Goal: Task Accomplishment & Management: Use online tool/utility

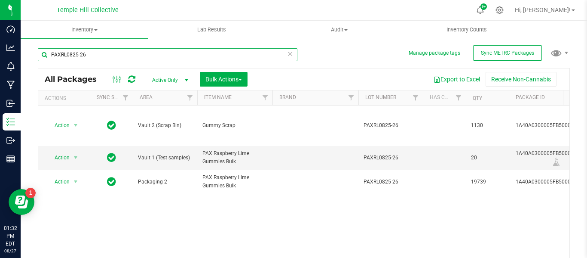
drag, startPoint x: 95, startPoint y: 57, endPoint x: 37, endPoint y: 59, distance: 58.1
click at [37, 59] on div "Manage package tags Sync METRC Packages PAXRL0825-26 All Packages Active Only A…" at bounding box center [304, 169] width 567 height 262
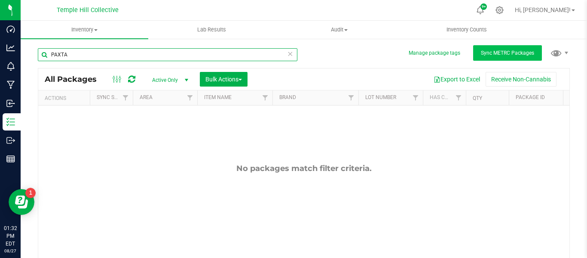
type input "PAXTA"
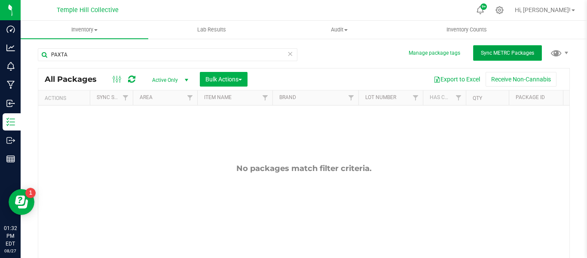
click at [509, 52] on span "Sync METRC Packages" at bounding box center [507, 53] width 53 height 6
click at [492, 55] on span "Sync METRC Packages" at bounding box center [507, 53] width 53 height 6
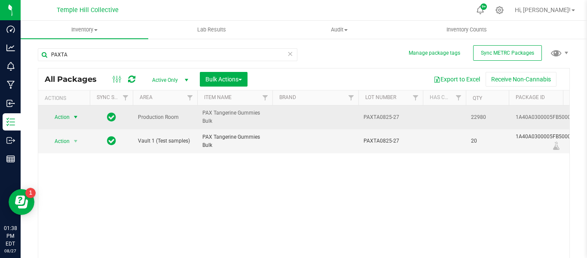
click at [77, 117] on span "select" at bounding box center [75, 117] width 7 height 7
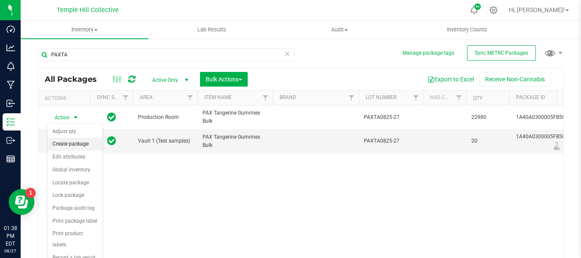
click at [75, 144] on li "Create package" at bounding box center [74, 144] width 55 height 13
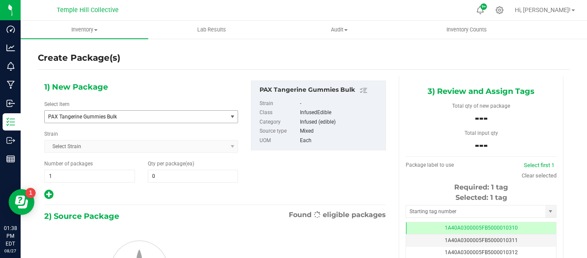
click at [97, 118] on span "PAX Tangerine Gummies Bulk" at bounding box center [132, 117] width 169 height 6
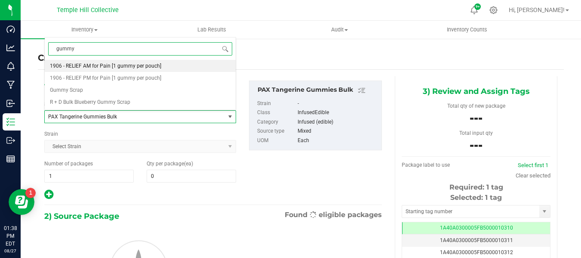
type input "gummy"
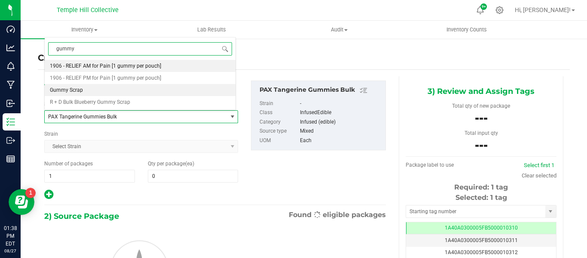
click at [104, 90] on li "Gummy Scrap" at bounding box center [140, 90] width 191 height 12
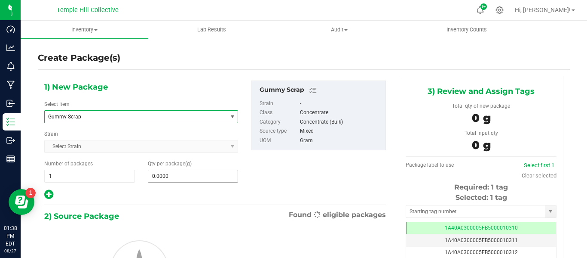
click at [184, 177] on input "0.0000" at bounding box center [193, 176] width 90 height 12
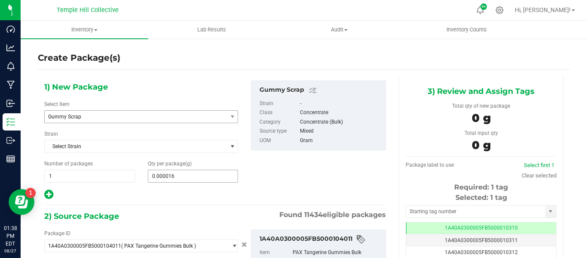
type input "0.0000162"
type input "0 ea"
type input "5"
type input "1625"
type input "1,625.0000"
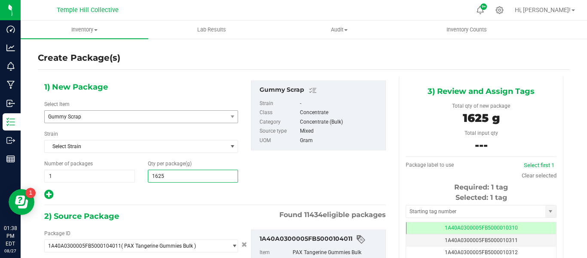
click at [182, 218] on div "2) Source Package Found 11434 eligible packages" at bounding box center [215, 215] width 342 height 13
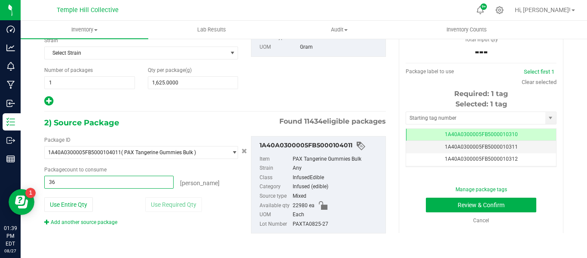
type input "362"
click at [459, 117] on input "text" at bounding box center [475, 118] width 139 height 12
type input "362 ea"
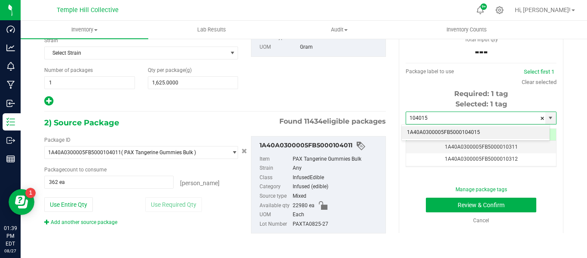
click at [465, 132] on li "1A40A0300005FB5000104015" at bounding box center [476, 132] width 148 height 13
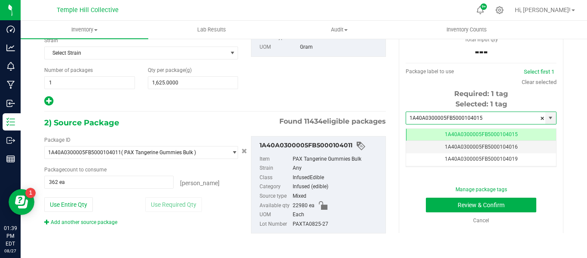
scroll to position [0, 0]
type input "1A40A0300005FB5000104015"
click at [501, 201] on button "Review & Confirm" at bounding box center [481, 204] width 111 height 15
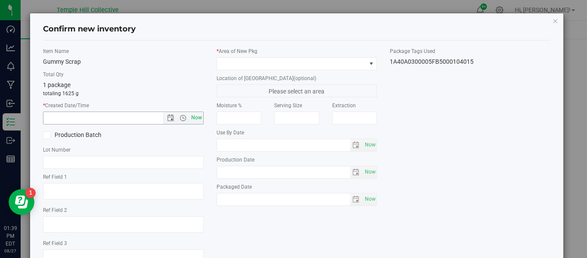
click at [200, 117] on span "Now" at bounding box center [196, 117] width 15 height 12
type input "8/27/2025 1:39 PM"
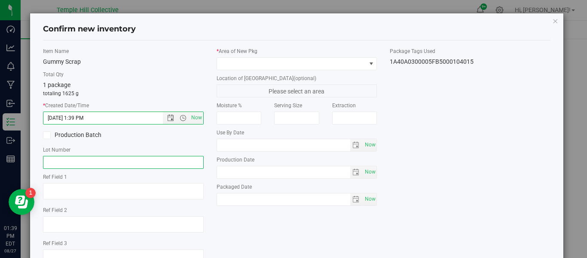
click at [96, 165] on input "text" at bounding box center [123, 162] width 161 height 13
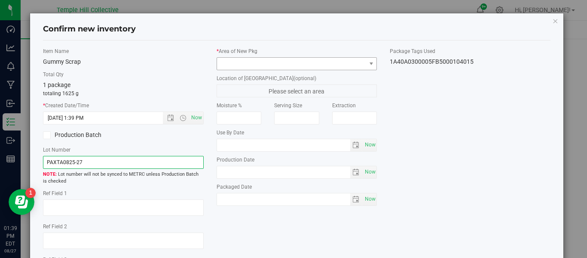
type input "PAXTA0825-27"
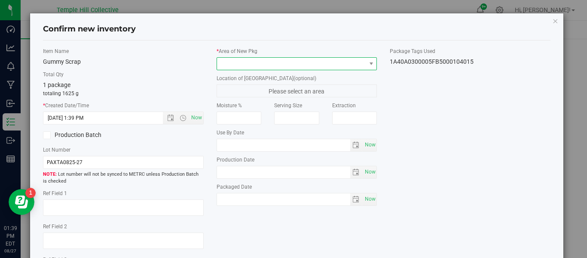
click at [233, 60] on span at bounding box center [291, 64] width 149 height 12
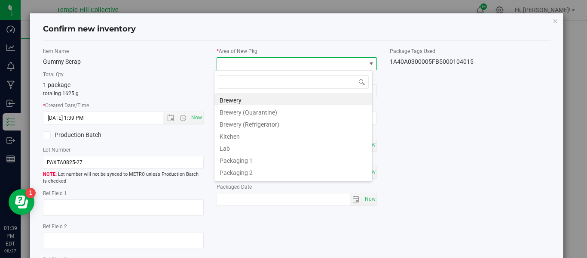
scroll to position [13, 159]
type input "vault 2"
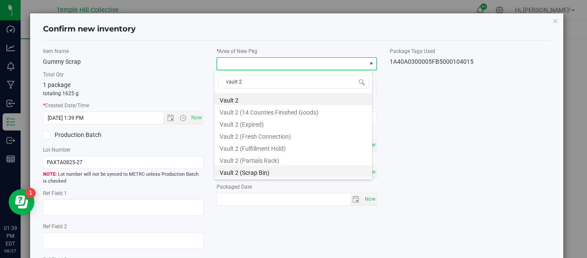
click at [252, 172] on li "Vault 2 (Scrap Bin)" at bounding box center [294, 171] width 158 height 12
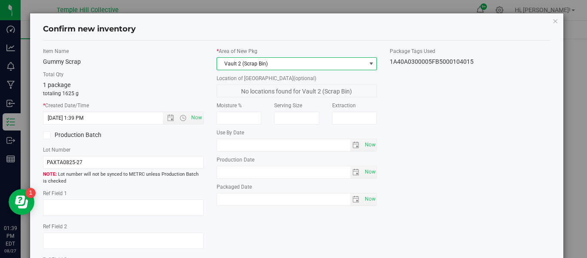
click at [406, 113] on div "Item Name Gummy Scrap Total Qty 1 package totaling 1625 g * Created Date/Time 8…" at bounding box center [297, 167] width 521 height 241
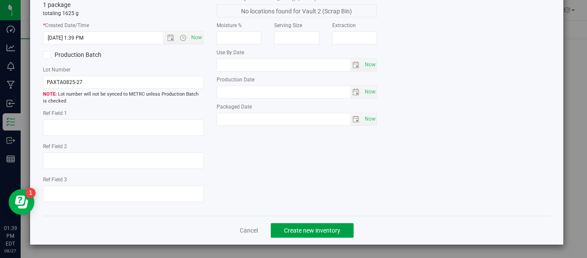
click at [310, 234] on button "Create new inventory" at bounding box center [312, 230] width 83 height 15
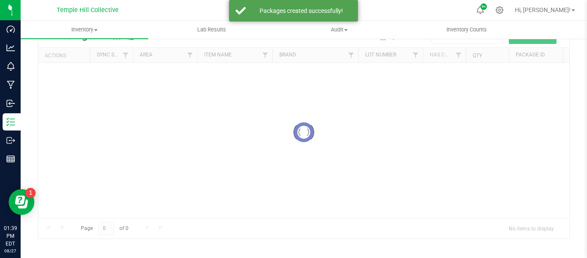
scroll to position [43, 0]
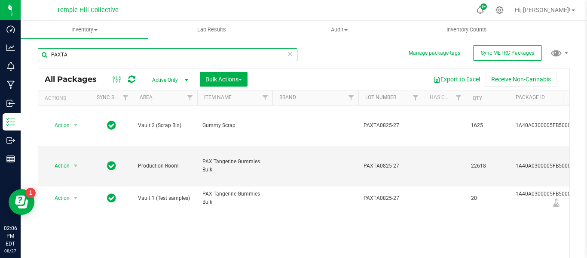
click at [73, 52] on input "PAXTA" at bounding box center [168, 54] width 260 height 13
type input "P"
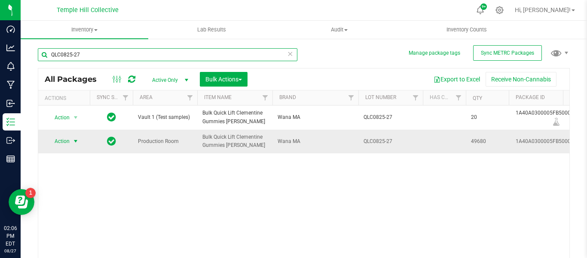
type input "QLC0825-27"
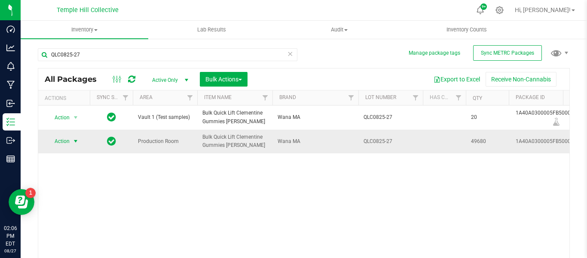
click at [68, 140] on span "Action" at bounding box center [58, 141] width 23 height 12
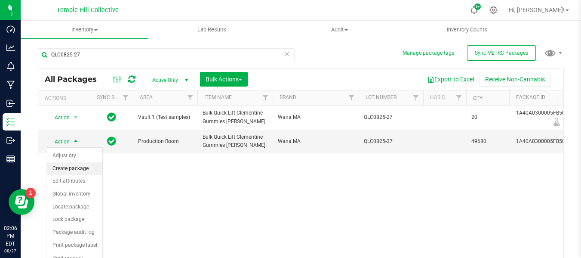
click at [75, 166] on li "Create package" at bounding box center [74, 168] width 55 height 13
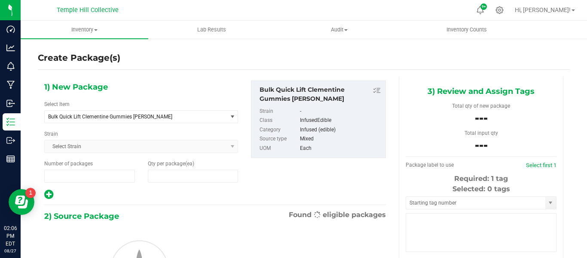
type input "1"
type input "0"
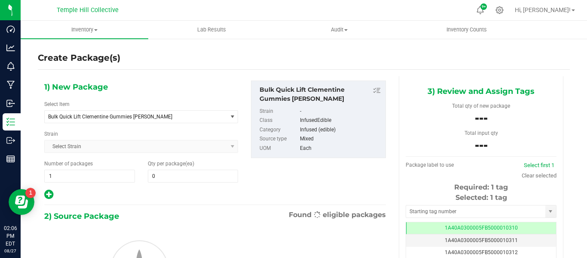
scroll to position [0, 0]
click at [105, 117] on span "Bulk Quick Lift Clementine Gummies Wana" at bounding box center [132, 117] width 169 height 6
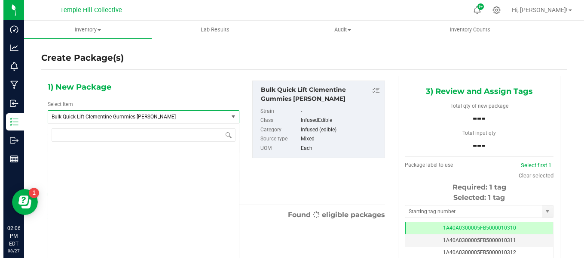
scroll to position [4046, 0]
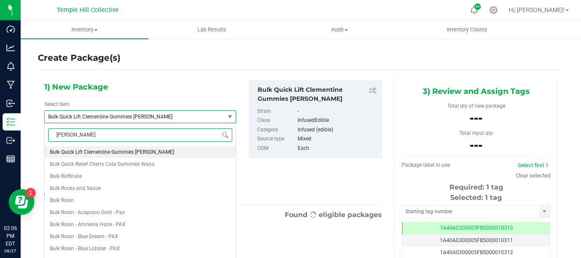
type input "gummy"
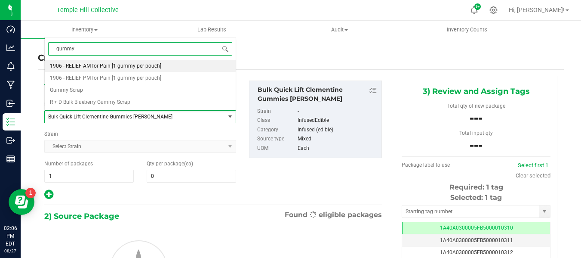
scroll to position [0, 0]
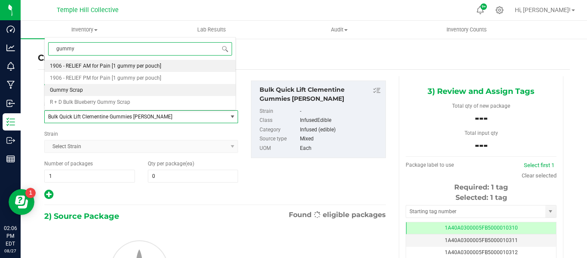
click at [95, 91] on li "Gummy Scrap" at bounding box center [140, 90] width 191 height 12
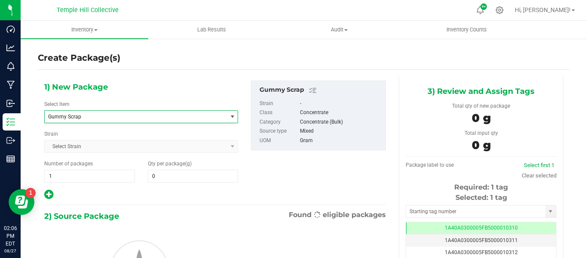
type input "0.0000"
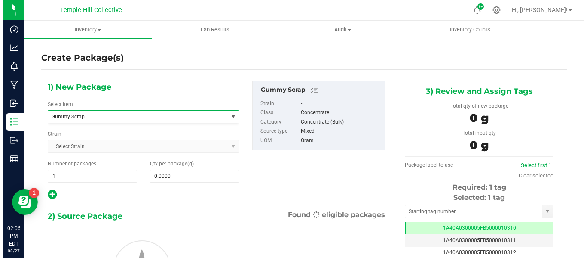
scroll to position [5382, 0]
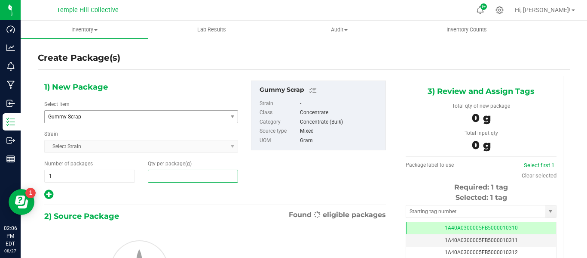
click at [175, 177] on span at bounding box center [193, 175] width 91 height 13
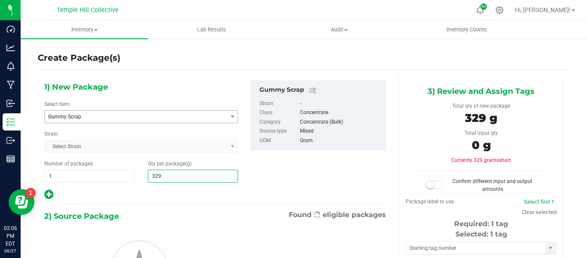
type input "3293"
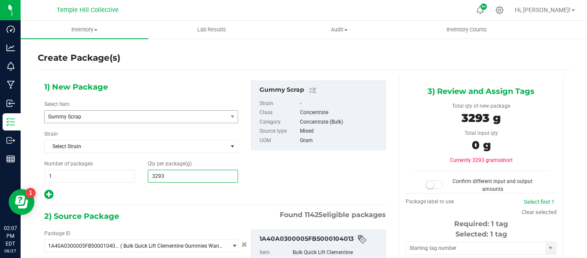
click at [167, 197] on div at bounding box center [141, 194] width 194 height 11
type input "3,293.0000"
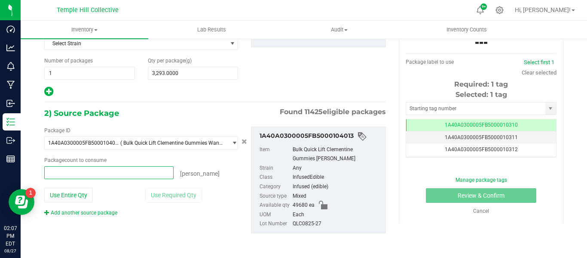
click at [107, 176] on span at bounding box center [108, 172] width 129 height 13
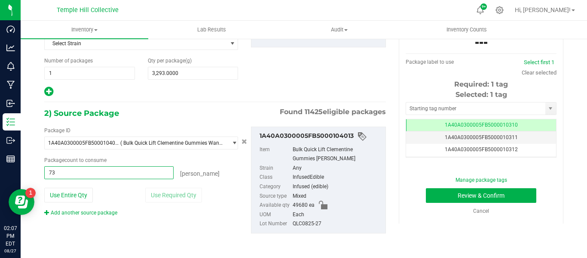
type input "732"
type input "732 ea"
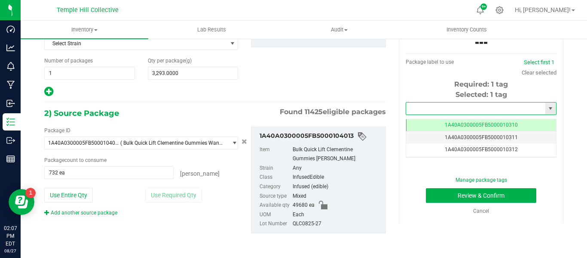
click at [472, 109] on input "text" at bounding box center [475, 108] width 139 height 12
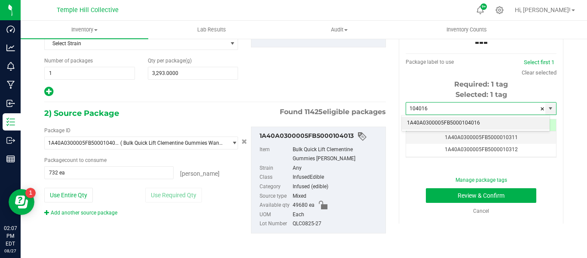
click at [470, 123] on li "1A40A0300005FB5000104016" at bounding box center [476, 123] width 148 height 13
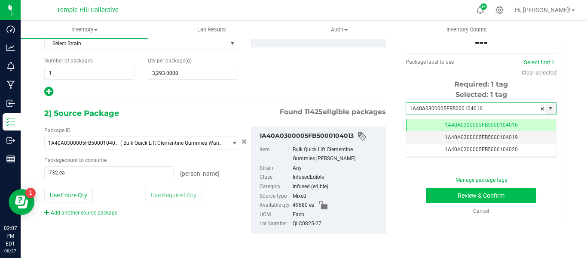
type input "1A40A0300005FB5000104016"
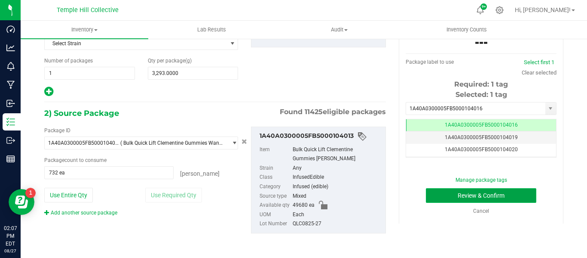
click at [510, 200] on button "Review & Confirm" at bounding box center [481, 195] width 111 height 15
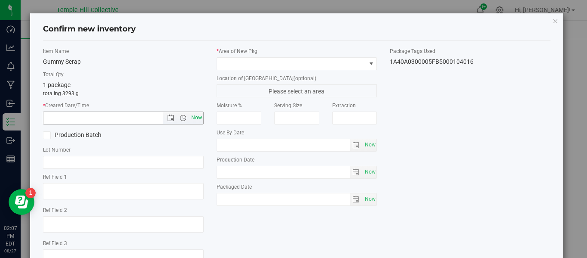
click at [193, 118] on span "Now" at bounding box center [196, 117] width 15 height 12
type input "8/27/2025 2:07 PM"
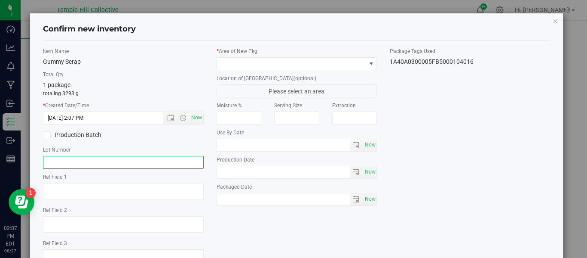
click at [88, 160] on input "text" at bounding box center [123, 162] width 161 height 13
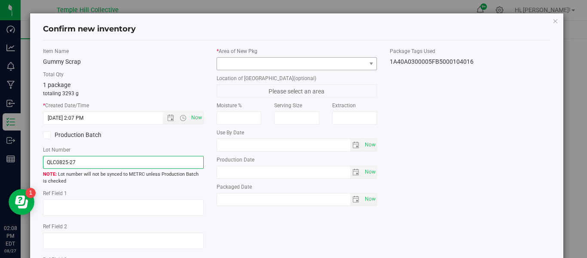
type input "QLC0825-27"
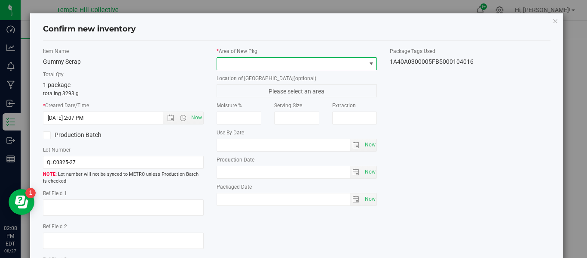
click at [252, 67] on span at bounding box center [291, 64] width 149 height 12
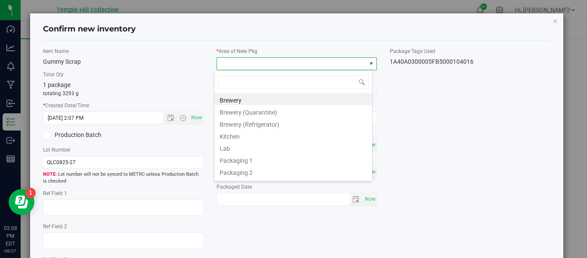
scroll to position [13, 159]
type input "vault 2"
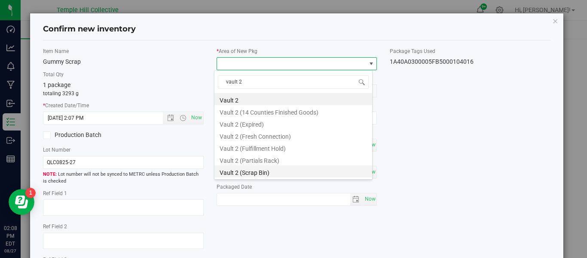
click at [260, 171] on li "Vault 2 (Scrap Bin)" at bounding box center [294, 171] width 158 height 12
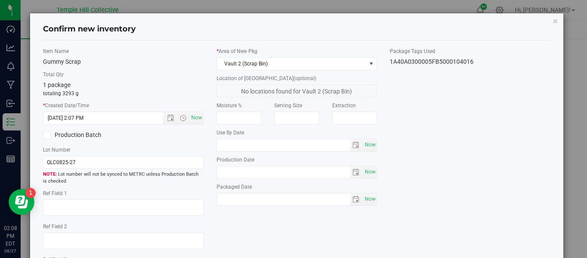
click at [460, 165] on div "Item Name Gummy Scrap Total Qty 1 package totaling 3293 g * Created Date/Time 8…" at bounding box center [297, 167] width 521 height 241
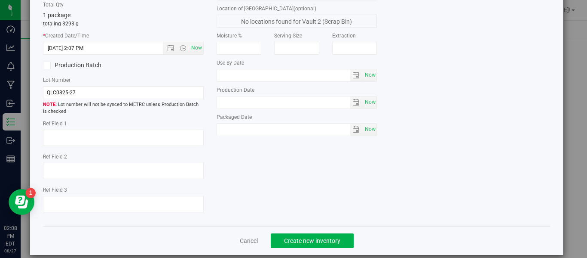
scroll to position [80, 0]
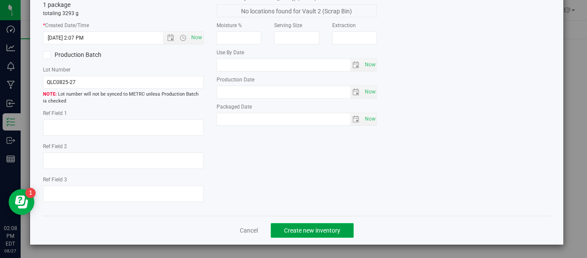
click at [302, 228] on span "Create new inventory" at bounding box center [312, 230] width 56 height 7
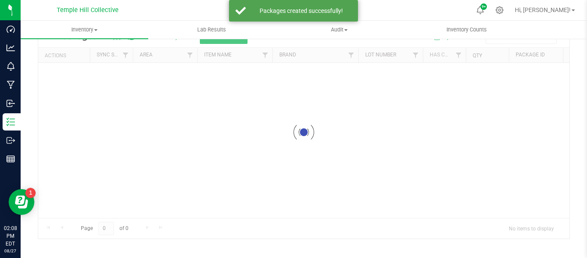
scroll to position [43, 0]
